Goal: Find specific page/section: Find specific page/section

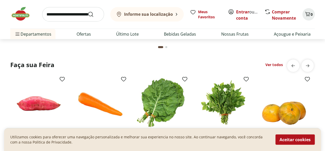
scroll to position [540, 0]
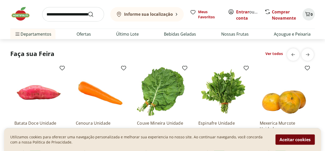
click at [295, 140] on button "Aceitar cookies" at bounding box center [295, 139] width 39 height 10
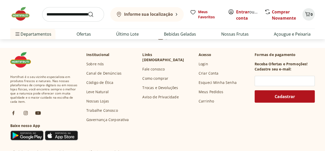
scroll to position [1709, 0]
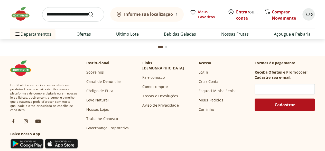
click at [93, 109] on link "Nossas Lojas" at bounding box center [97, 109] width 23 height 5
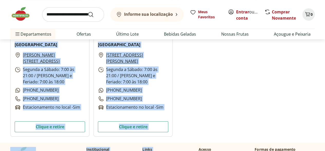
scroll to position [2095, 0]
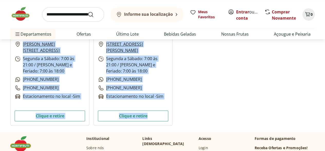
drag, startPoint x: 14, startPoint y: 61, endPoint x: 180, endPoint y: 123, distance: 177.5
copy div "Lorem Ips Dolorsit Ametco Adipi, 57 - Elitse Doeiusm t Incidi: 2:82 ut 62:77 / …"
